Goal: Information Seeking & Learning: Learn about a topic

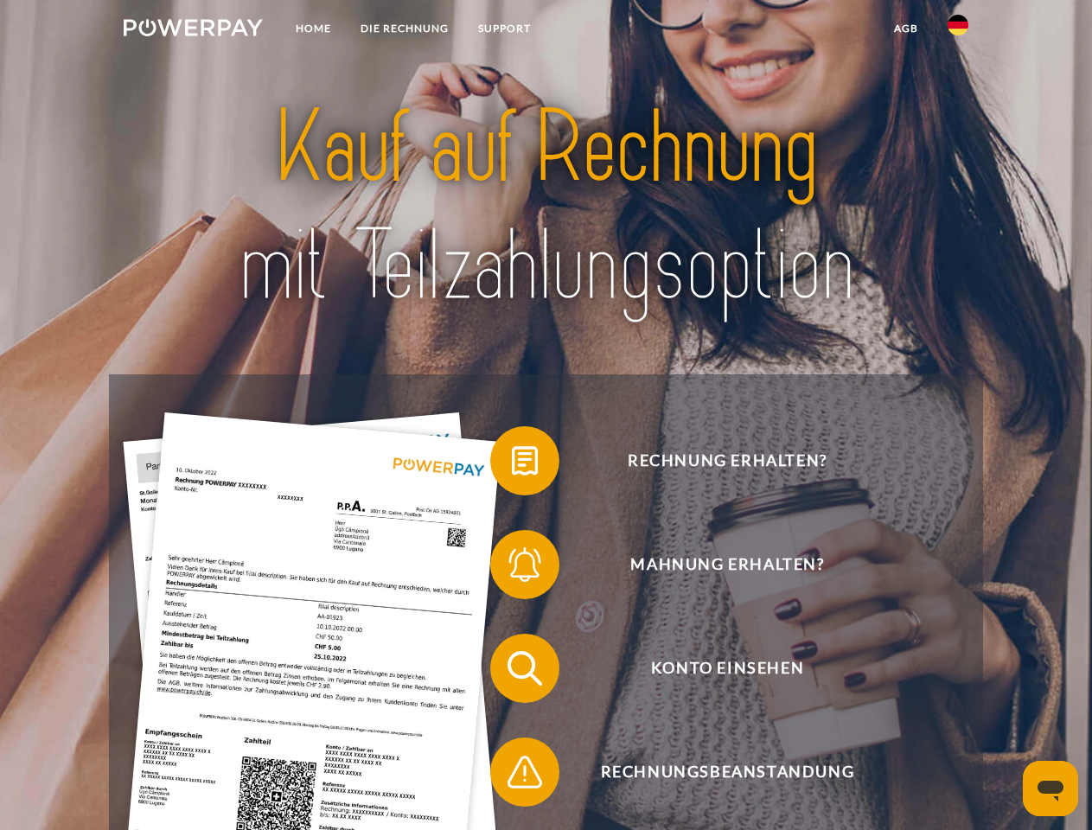
click at [193, 30] on img at bounding box center [193, 27] width 139 height 17
click at [958, 30] on img at bounding box center [958, 25] width 21 height 21
click at [905, 29] on link "agb" at bounding box center [906, 28] width 54 height 31
click at [512, 464] on span at bounding box center [499, 461] width 86 height 86
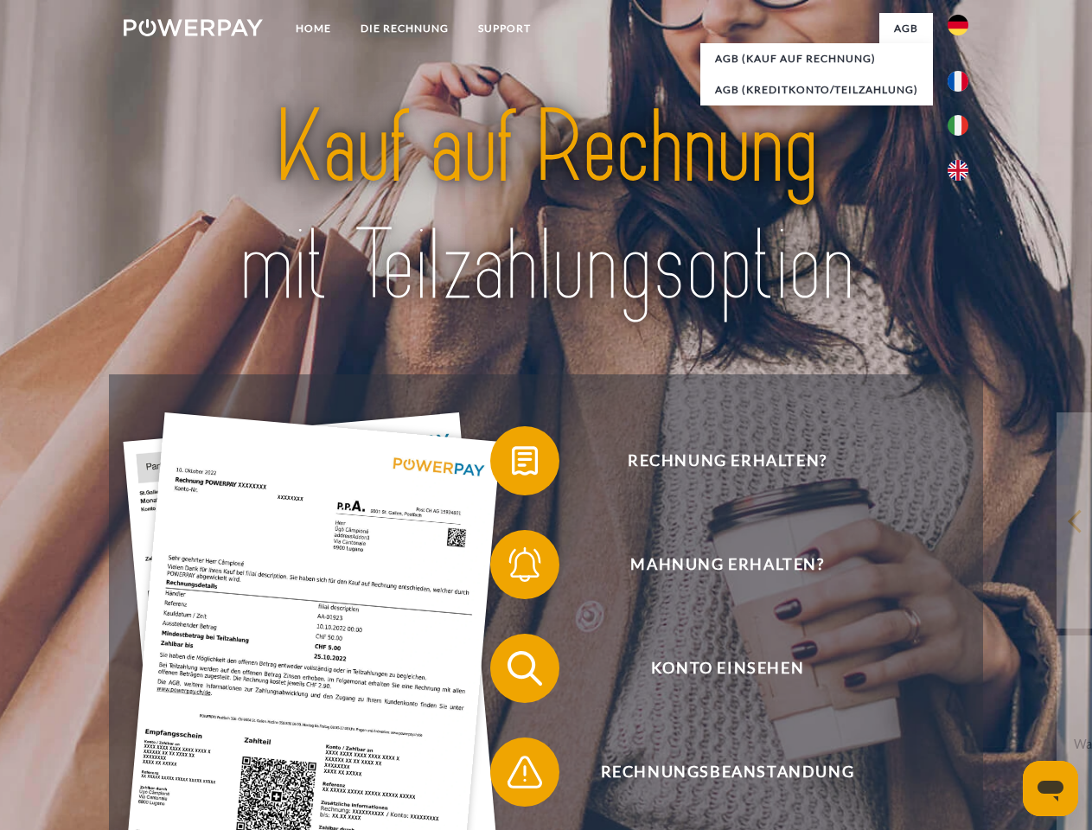
click at [512, 568] on span at bounding box center [499, 564] width 86 height 86
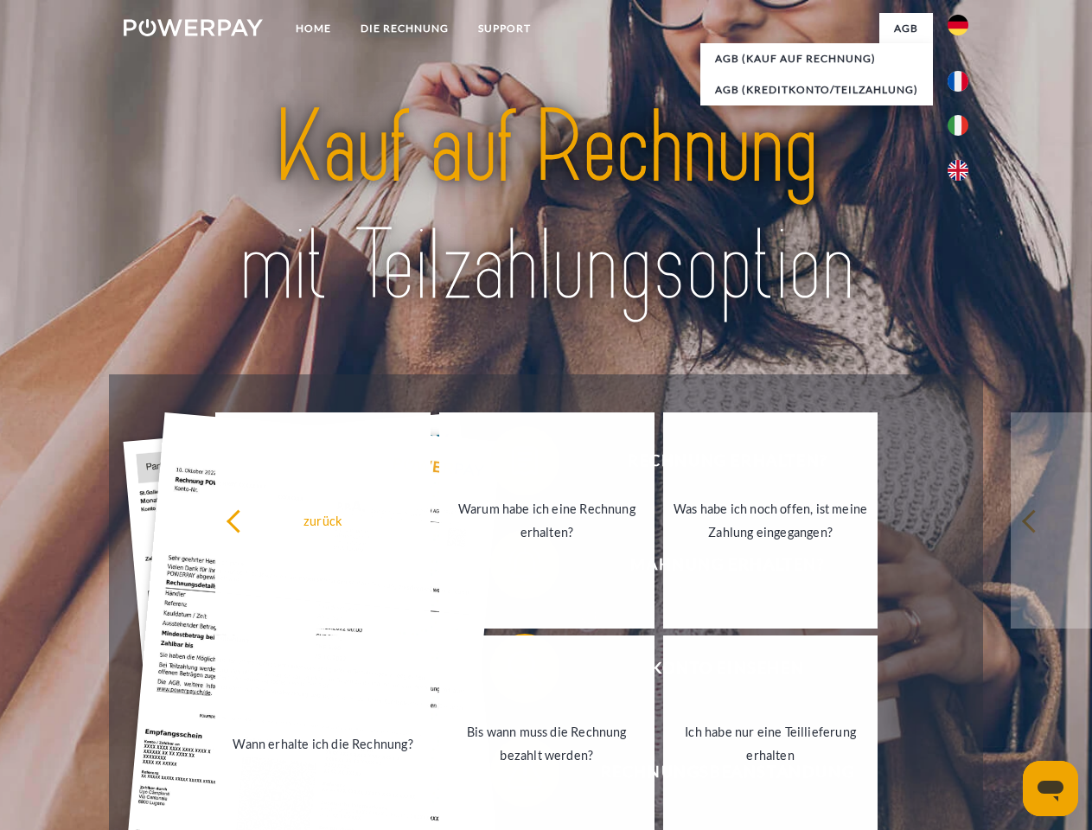
click at [512, 672] on link "Bis wann muss die Rechnung bezahlt werden?" at bounding box center [546, 743] width 215 height 216
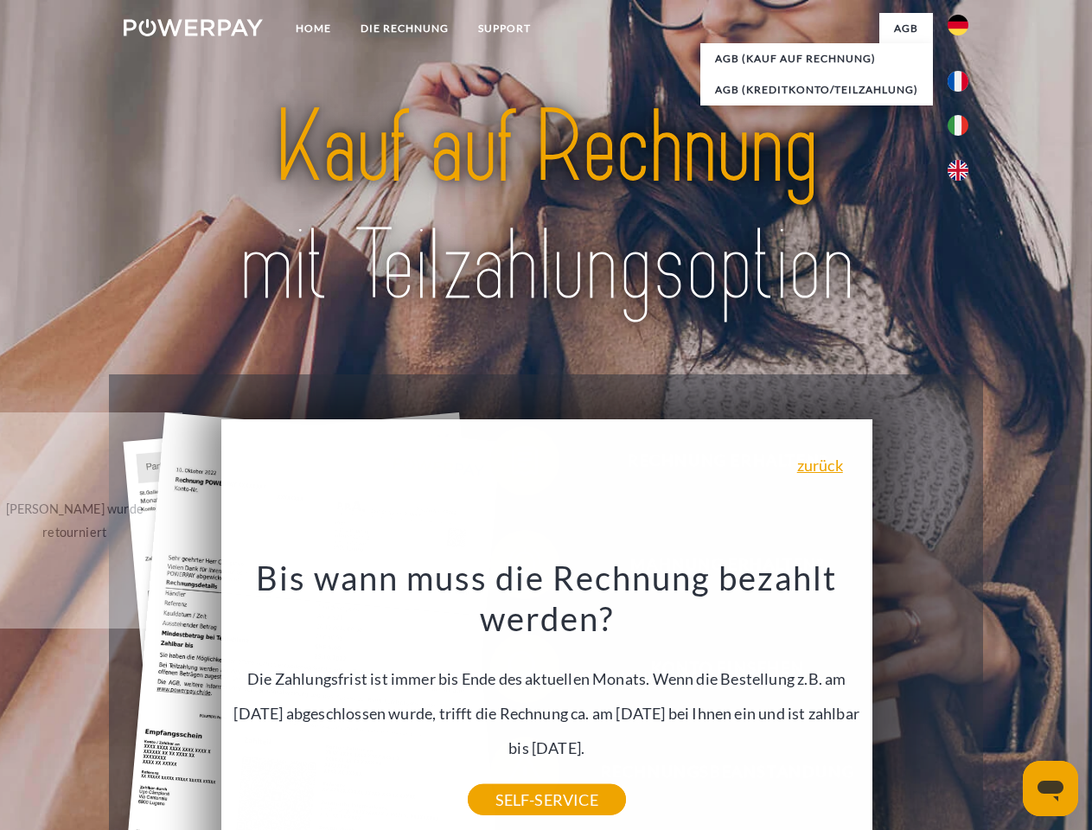
click at [1050, 789] on icon "Messaging-Fenster öffnen" at bounding box center [1051, 791] width 26 height 21
